Goal: Information Seeking & Learning: Find specific fact

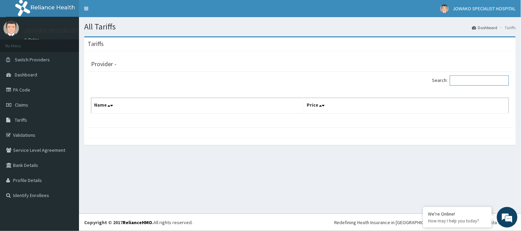
click at [469, 82] on input "Search:" at bounding box center [479, 81] width 59 height 10
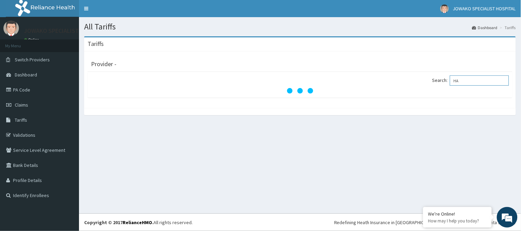
type input "H"
click at [484, 79] on input "XRAY" at bounding box center [479, 81] width 59 height 10
click at [485, 80] on input "XRAY" at bounding box center [479, 81] width 59 height 10
type input "X"
type input "HAND XRAY"
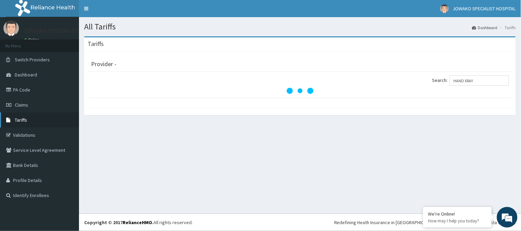
click at [35, 124] on link "Tariffs" at bounding box center [39, 120] width 79 height 15
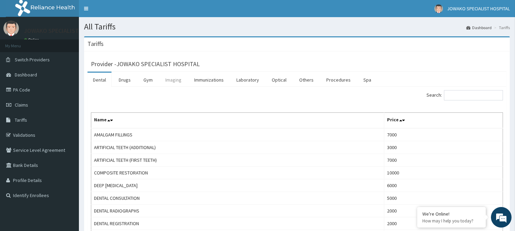
click at [174, 83] on link "Imaging" at bounding box center [173, 80] width 27 height 14
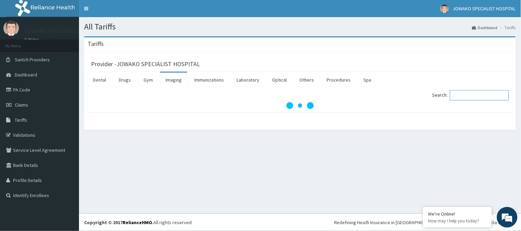
click at [464, 97] on input "Search:" at bounding box center [479, 95] width 59 height 10
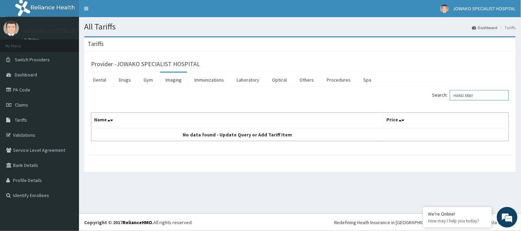
click at [468, 96] on input "HAND XRAY" at bounding box center [479, 95] width 59 height 10
type input "XRAY"
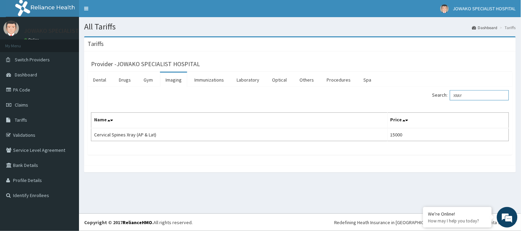
drag, startPoint x: 481, startPoint y: 94, endPoint x: 422, endPoint y: 111, distance: 60.4
click at [422, 111] on div "Search: XRAY Name Price Cervical Spines Xray (AP & Lat) 15000" at bounding box center [300, 115] width 418 height 51
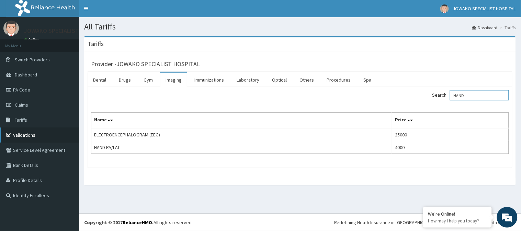
type input "HAND"
click at [27, 132] on link "Validations" at bounding box center [39, 135] width 79 height 15
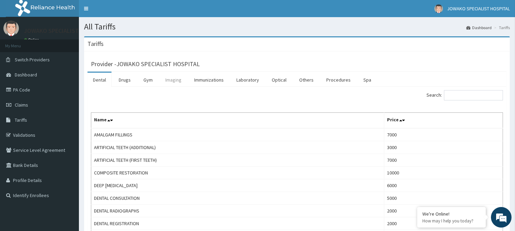
click at [172, 79] on link "Imaging" at bounding box center [173, 80] width 27 height 14
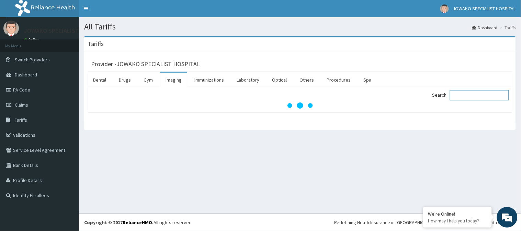
click at [465, 96] on input "Search:" at bounding box center [479, 95] width 59 height 10
type input "FINGER"
click at [175, 80] on link "Imaging" at bounding box center [173, 80] width 27 height 14
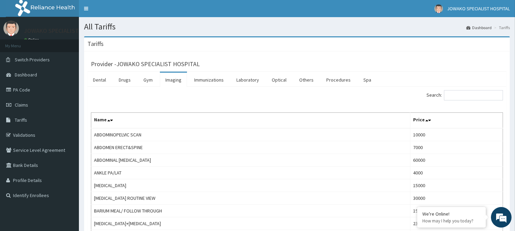
click at [170, 80] on link "Imaging" at bounding box center [173, 80] width 27 height 14
click at [452, 97] on input "Search:" at bounding box center [473, 95] width 59 height 10
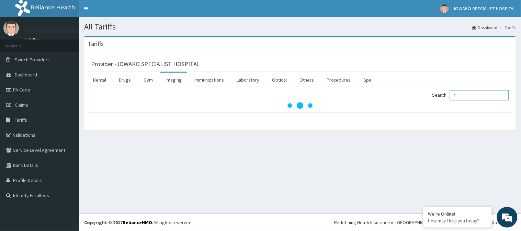
type input "F"
type input "XRAY"
click at [173, 81] on link "Imaging" at bounding box center [173, 80] width 27 height 14
click at [177, 81] on link "Imaging" at bounding box center [173, 80] width 27 height 14
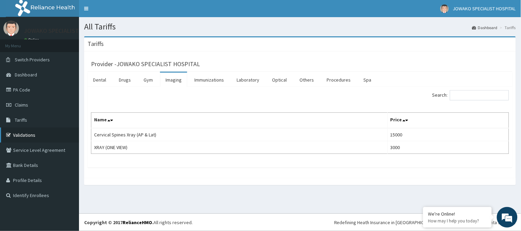
click at [27, 132] on link "Validations" at bounding box center [39, 135] width 79 height 15
drag, startPoint x: 27, startPoint y: 132, endPoint x: 54, endPoint y: 127, distance: 27.3
click at [29, 132] on link "Validations" at bounding box center [39, 135] width 79 height 15
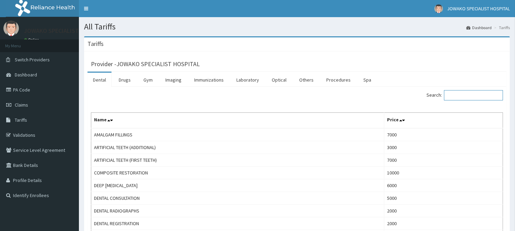
click at [454, 98] on input "Search:" at bounding box center [473, 95] width 59 height 10
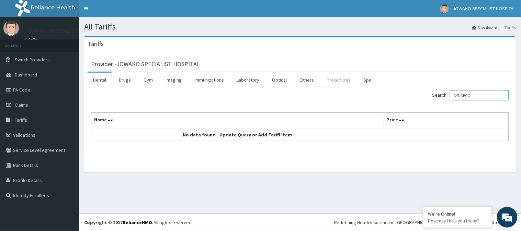
type input "GYNAECO"
click at [334, 81] on link "Procedures" at bounding box center [338, 80] width 35 height 14
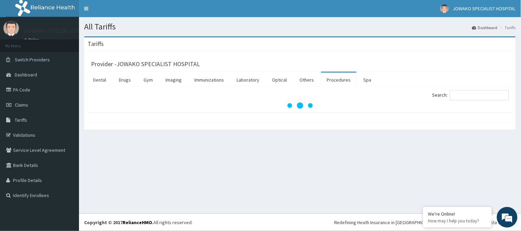
click at [334, 81] on link "Procedures" at bounding box center [338, 80] width 35 height 14
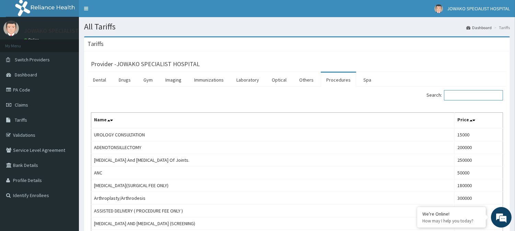
click at [459, 92] on input "Search:" at bounding box center [473, 95] width 59 height 10
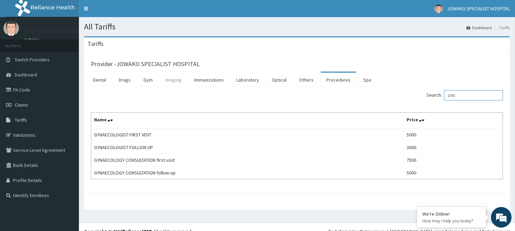
type input "GYN"
click at [171, 81] on link "Imaging" at bounding box center [173, 80] width 27 height 14
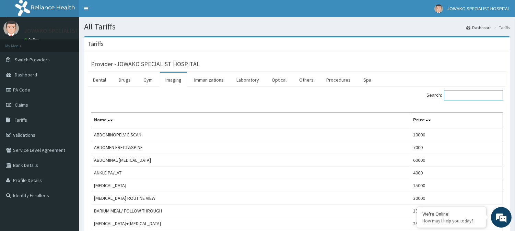
click at [465, 94] on input "Search:" at bounding box center [473, 95] width 59 height 10
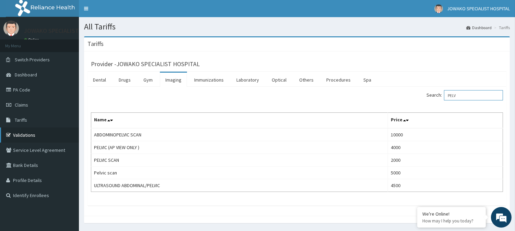
type input "PELV"
click at [24, 137] on link "Validations" at bounding box center [39, 135] width 79 height 15
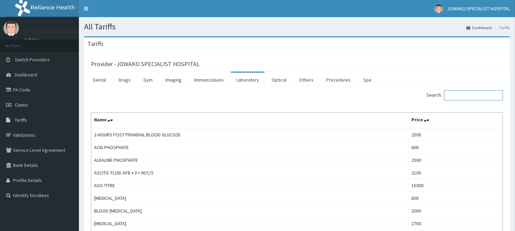
click at [459, 99] on input "Search:" at bounding box center [473, 95] width 59 height 10
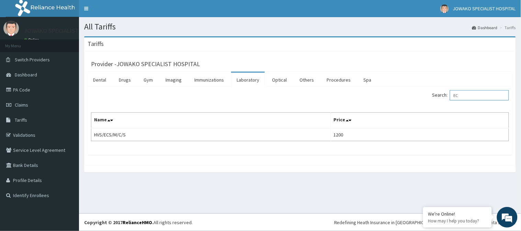
type input "E"
click at [479, 96] on input "ENDOC" at bounding box center [479, 95] width 59 height 10
type input "ENDOC"
click at [30, 91] on link "PA Code" at bounding box center [39, 89] width 79 height 15
drag, startPoint x: 30, startPoint y: 91, endPoint x: 215, endPoint y: 80, distance: 185.3
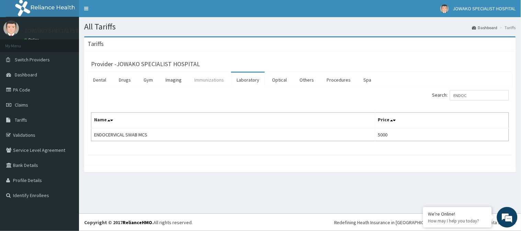
click at [32, 91] on link "PA Code" at bounding box center [39, 89] width 79 height 15
